Goal: Complete application form

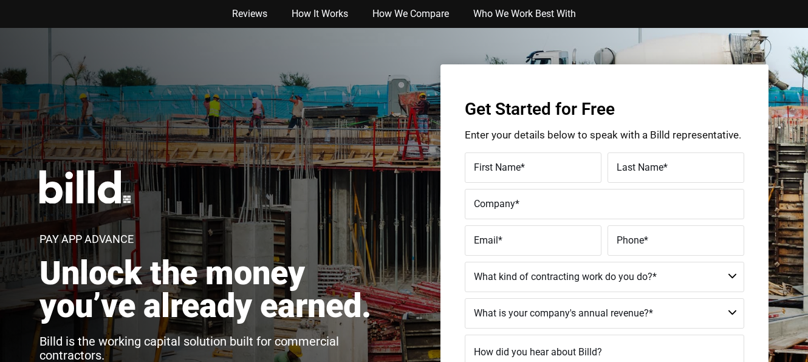
type input "[PERSON_NAME]"
type input "[PERSON_NAME] Construction"
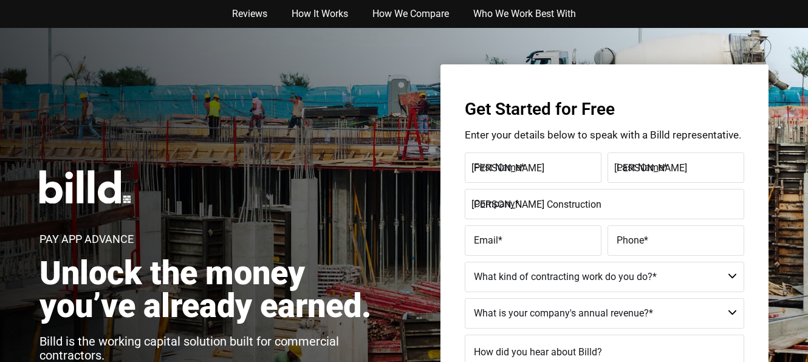
type input "[EMAIL_ADDRESS][PERSON_NAME][DOMAIN_NAME]"
type input "(142) 555-6789"
select select "Commercial"
type textarea "I am interested in learning more about the services offered by [DOMAIN_NAME]. S…"
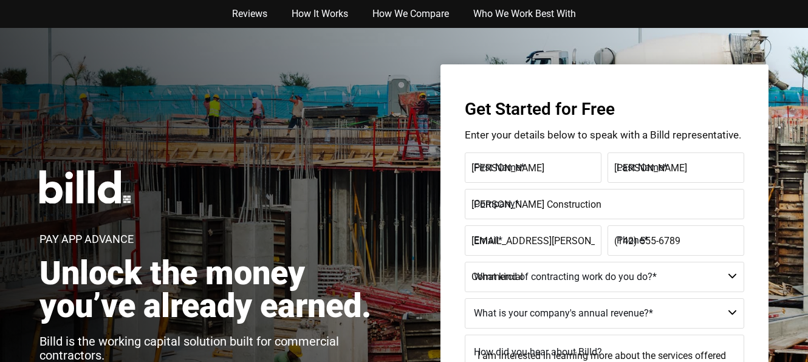
type input "(142)555-6789"
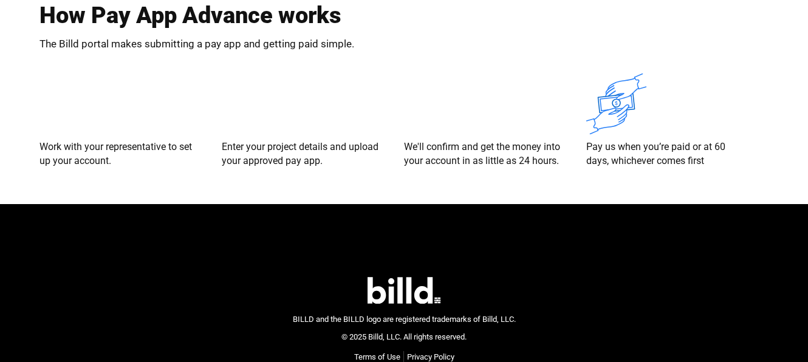
scroll to position [2526, 0]
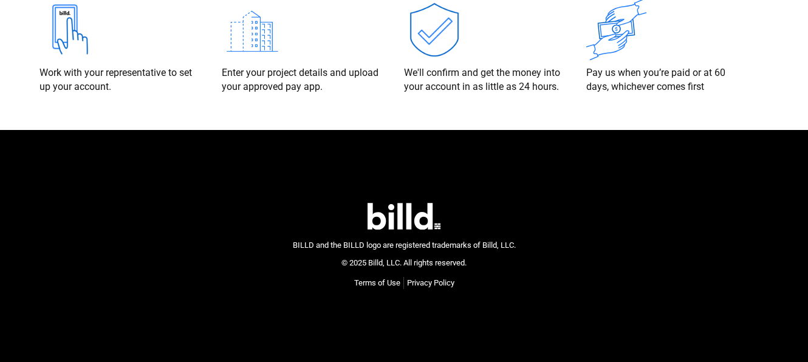
click at [393, 286] on link "Terms of Use" at bounding box center [377, 283] width 46 height 12
